Goal: Task Accomplishment & Management: Manage account settings

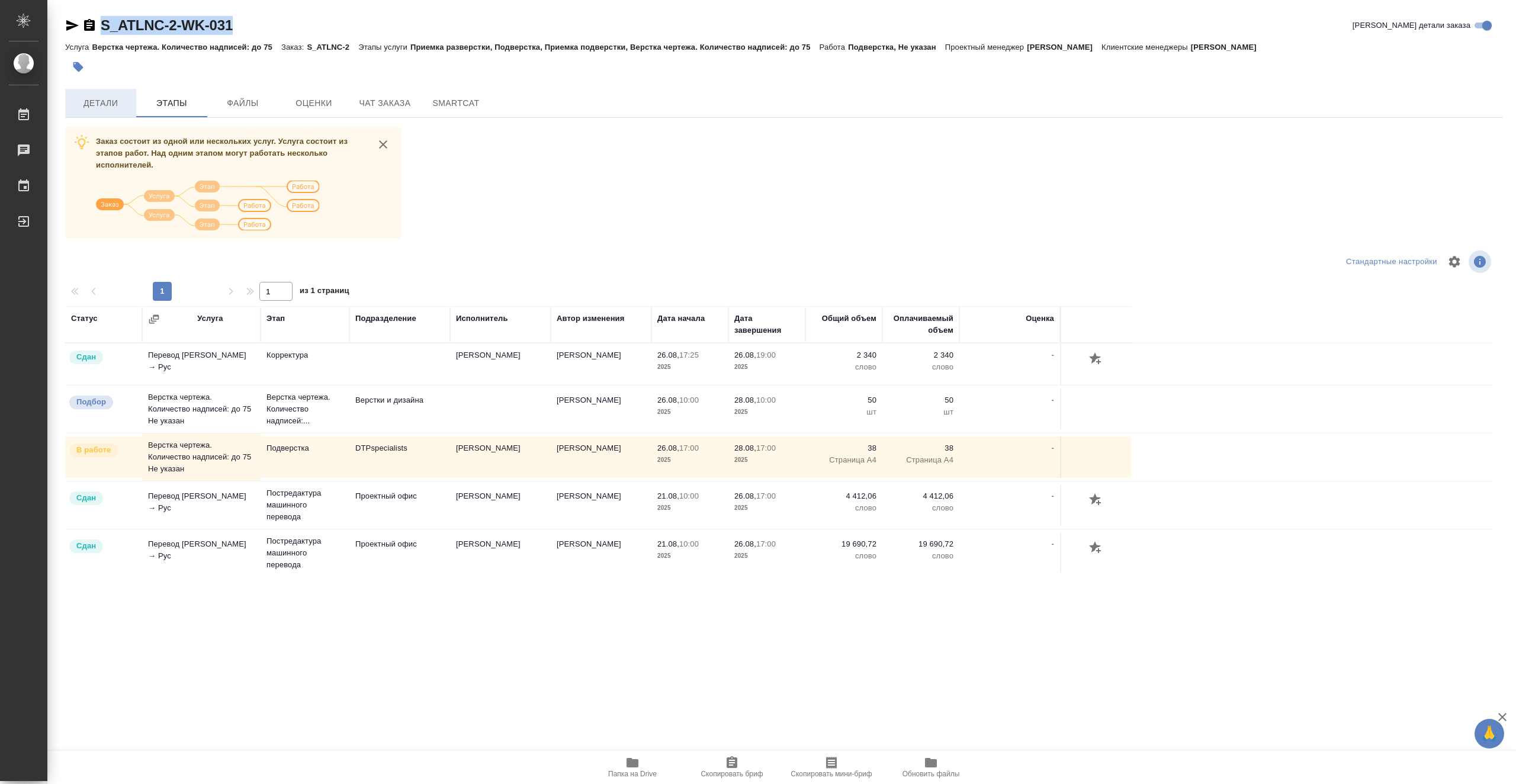
click at [110, 111] on button "Детали" at bounding box center [101, 103] width 71 height 28
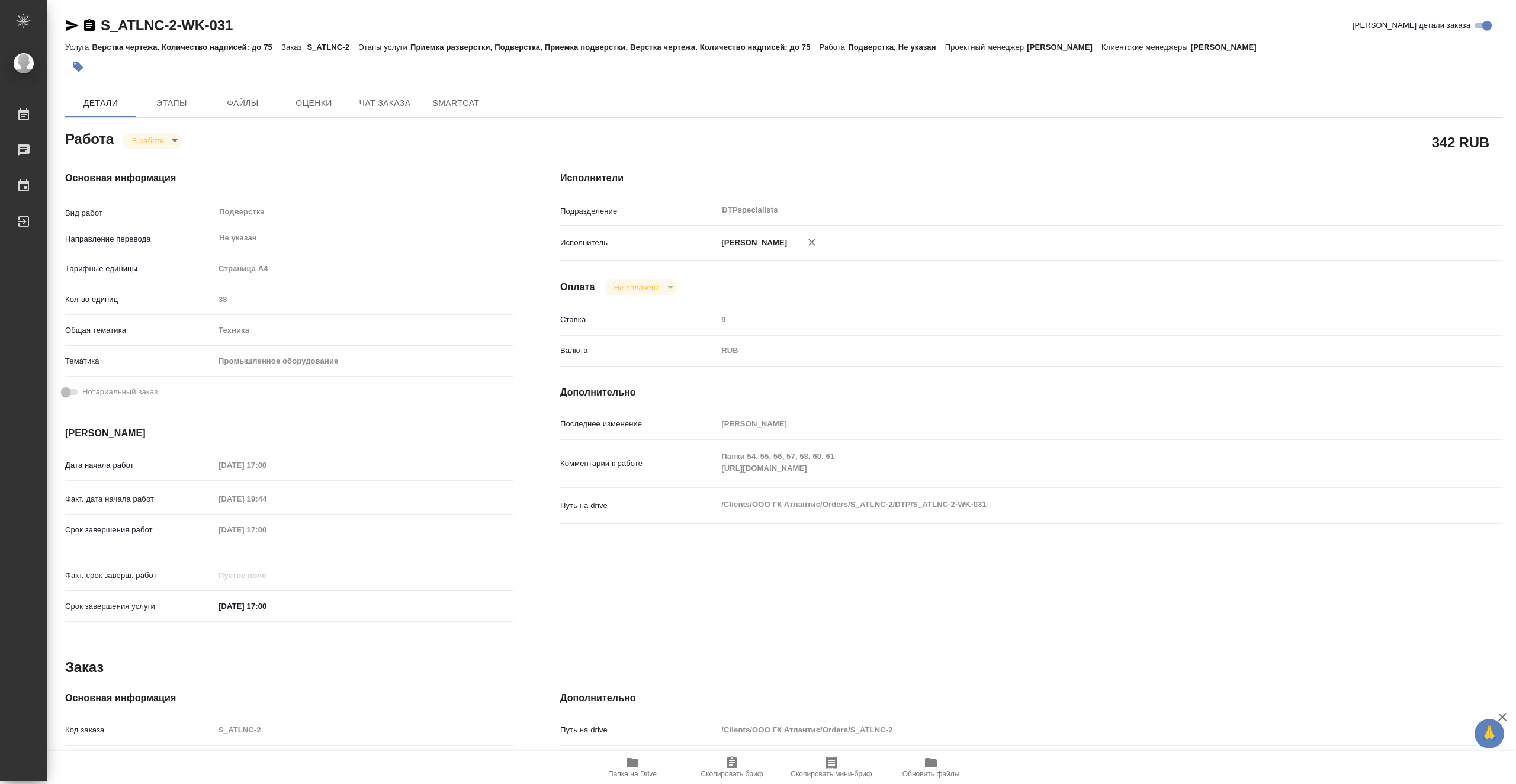
type textarea "x"
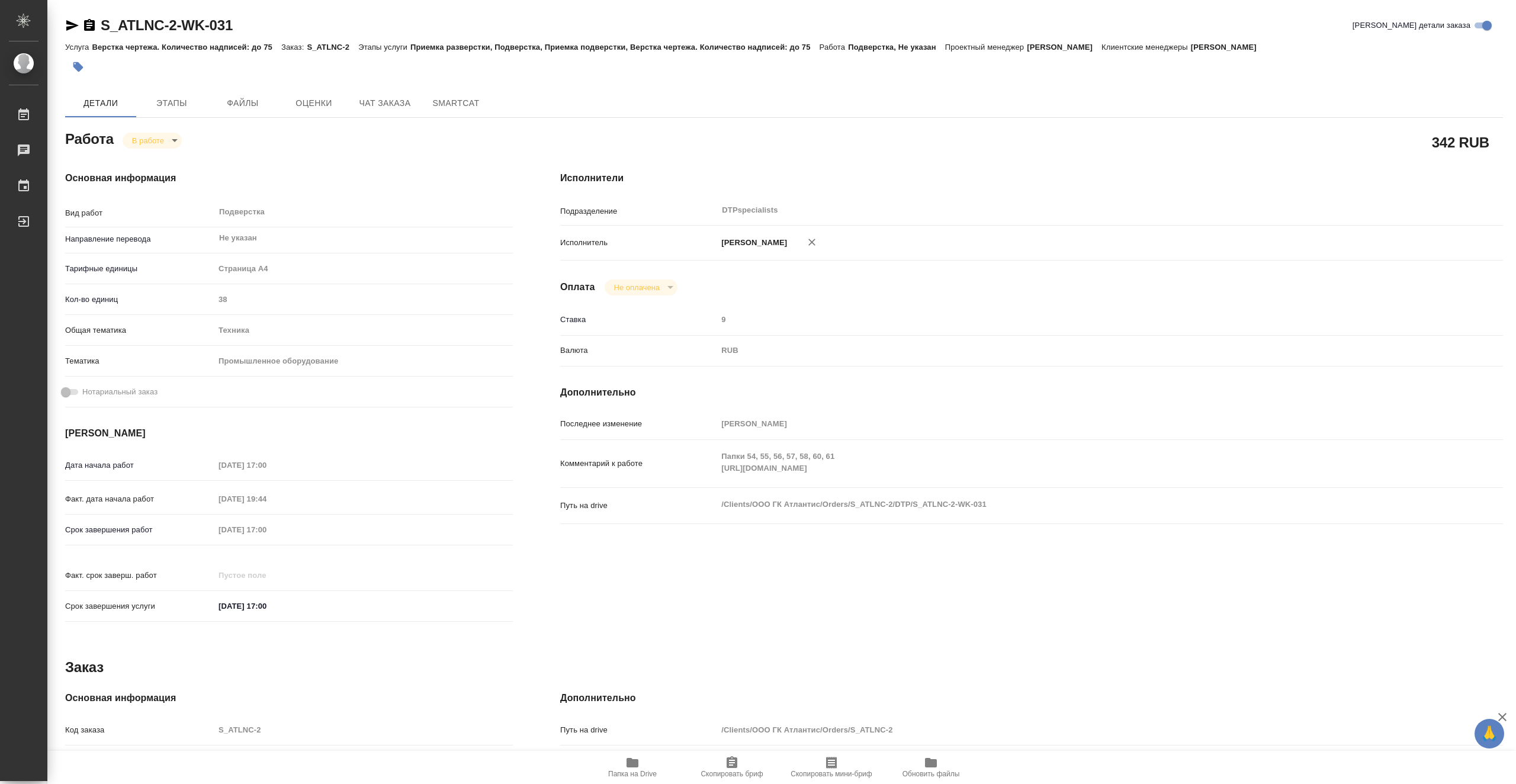
type textarea "x"
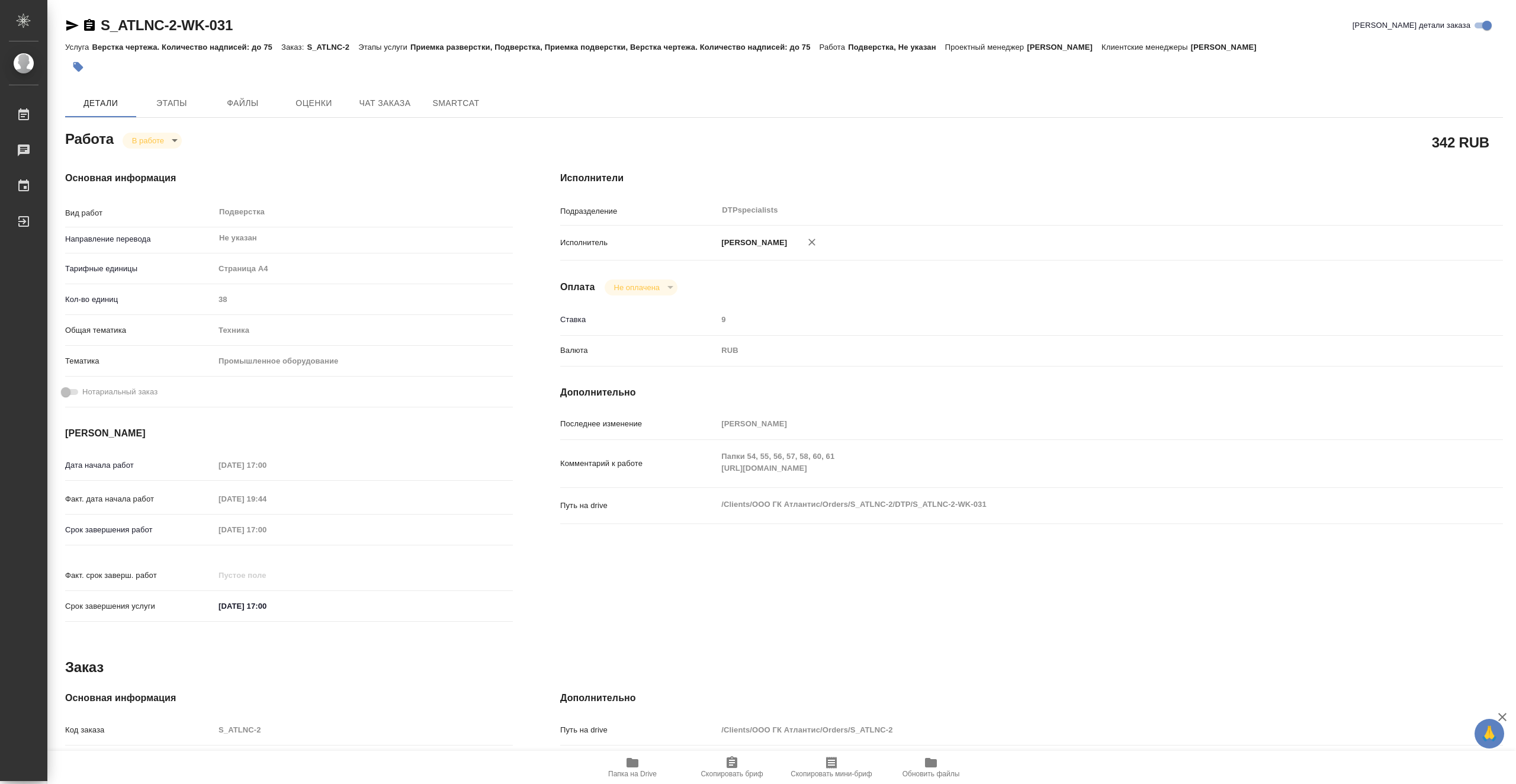
type textarea "x"
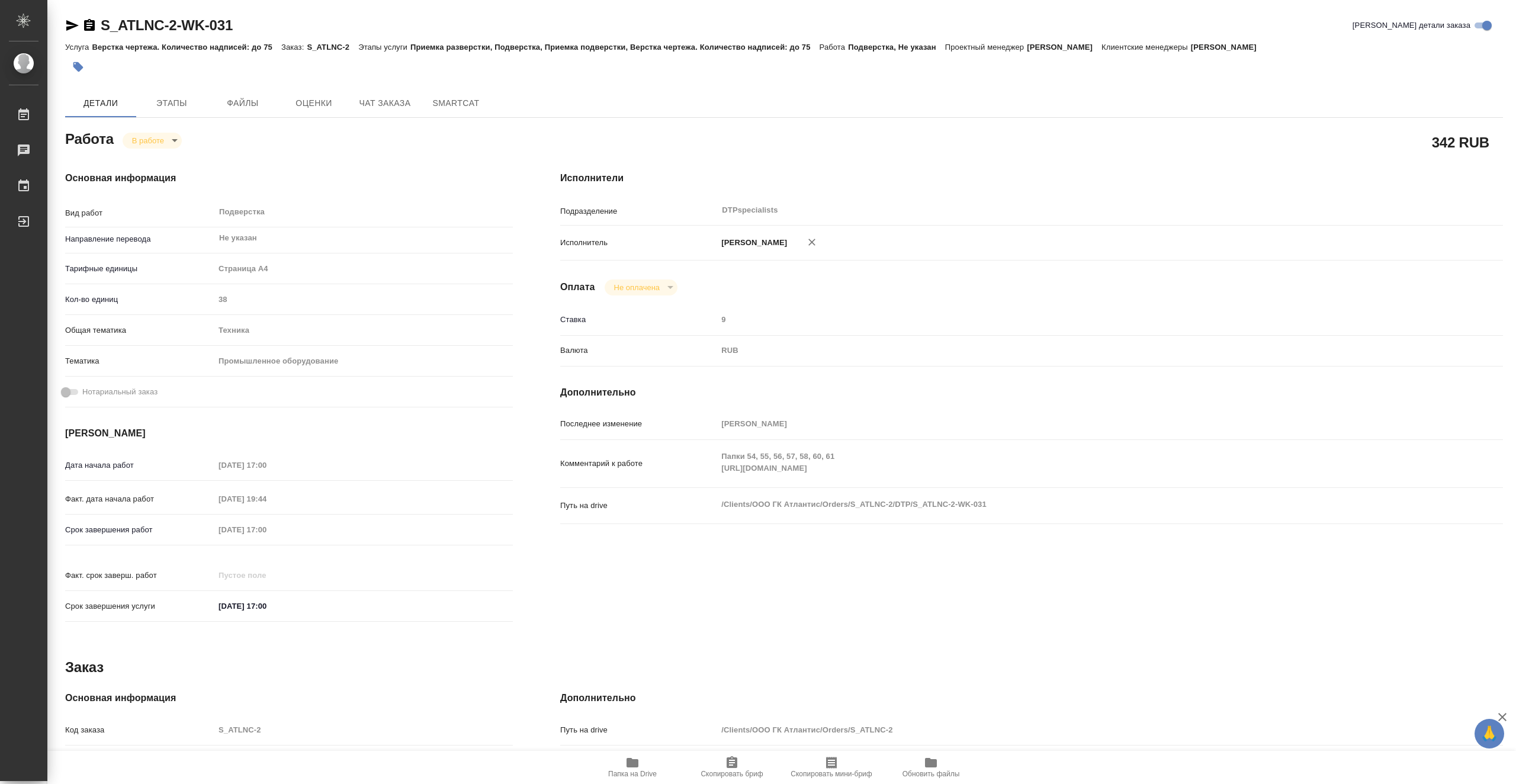
type textarea "x"
